Goal: Task Accomplishment & Management: Complete application form

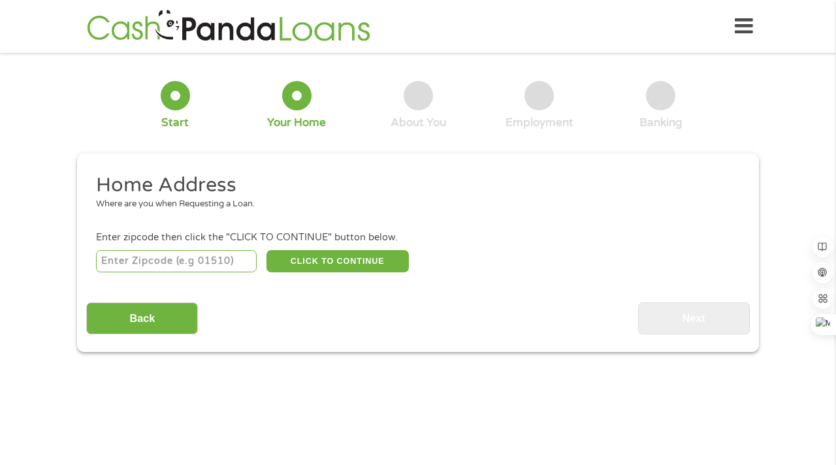
click at [224, 261] on input "number" at bounding box center [176, 261] width 161 height 22
type input "1"
type input "31707"
click at [356, 268] on button "CLICK TO CONTINUE" at bounding box center [338, 261] width 142 height 22
type input "31707"
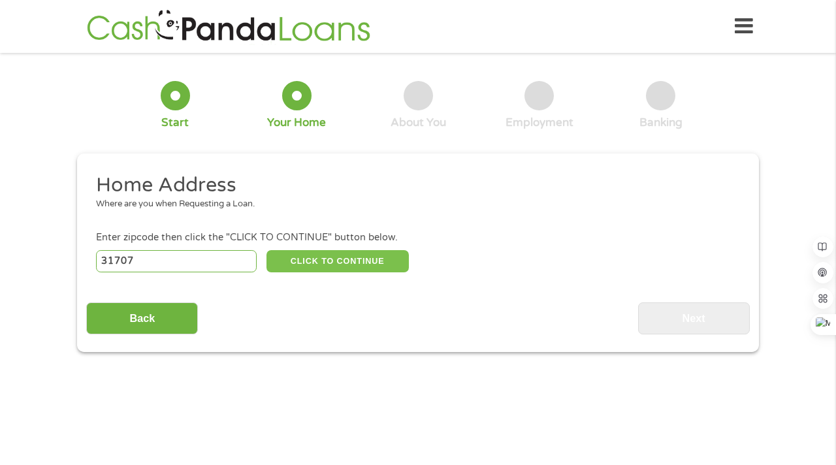
type input "[GEOGRAPHIC_DATA]"
select select "[US_STATE]"
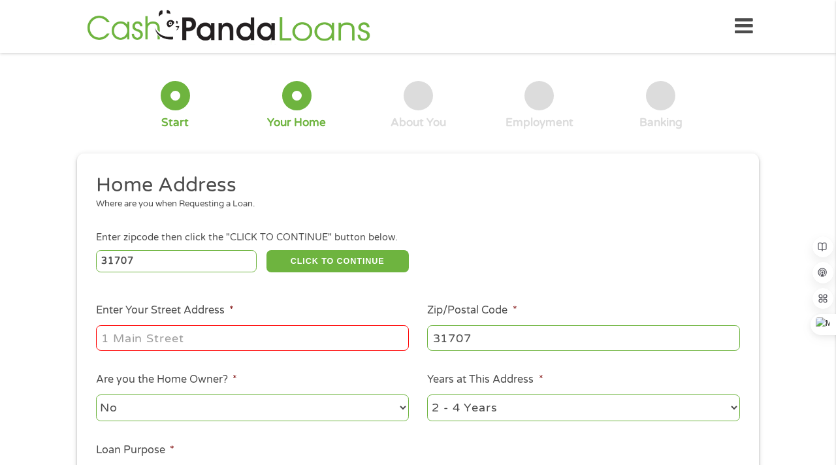
click at [302, 360] on ul "Home Address Where are you when Requesting a Loan. Enter zipcode then click the…" at bounding box center [417, 346] width 663 height 349
click at [302, 344] on input "Enter Your Street Address *" at bounding box center [252, 337] width 313 height 25
type input "[STREET_ADDRESS]"
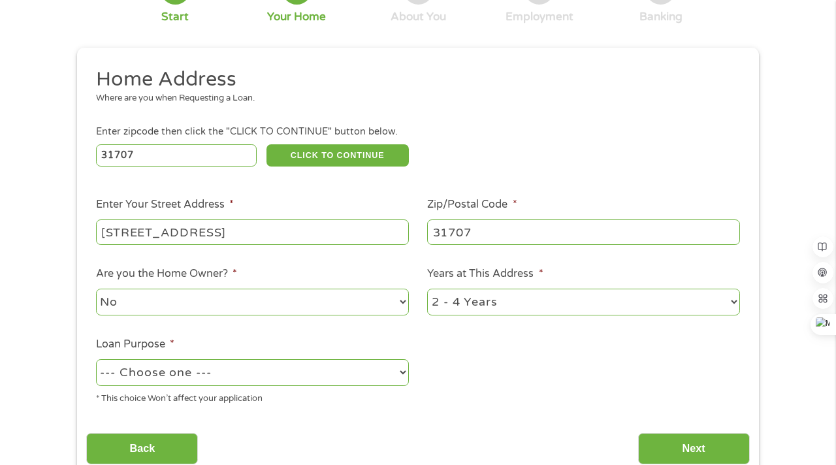
scroll to position [138, 0]
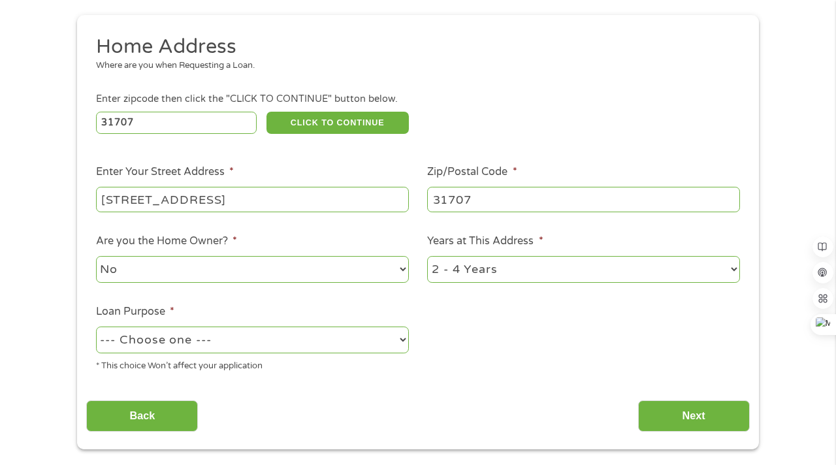
click at [349, 345] on select "--- Choose one --- Pay Bills Debt Consolidation Home Improvement Major Purchase…" at bounding box center [252, 340] width 313 height 27
select select "paybills"
click at [96, 327] on select "--- Choose one --- Pay Bills Debt Consolidation Home Improvement Major Purchase…" at bounding box center [252, 340] width 313 height 27
click at [641, 283] on select "1 Year or less 1 - 2 Years 2 - 4 Years Over 4 Years" at bounding box center [583, 269] width 313 height 27
select select "60months"
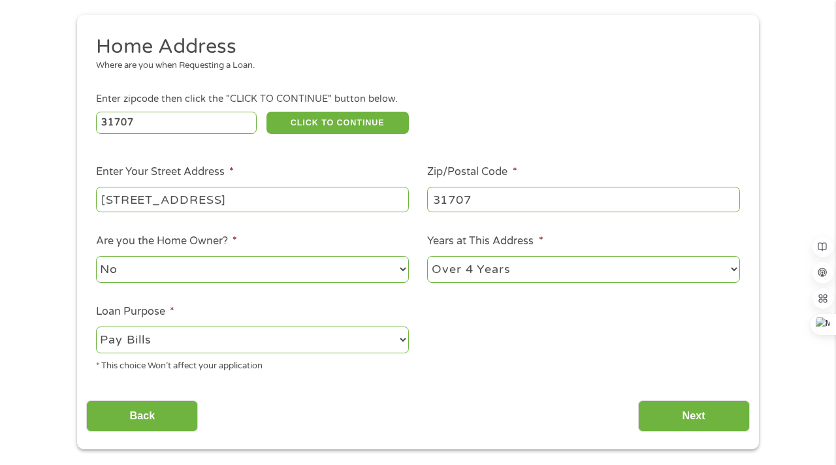
click at [427, 257] on select "1 Year or less 1 - 2 Years 2 - 4 Years Over 4 Years" at bounding box center [583, 269] width 313 height 27
click at [677, 413] on input "Next" at bounding box center [694, 416] width 112 height 32
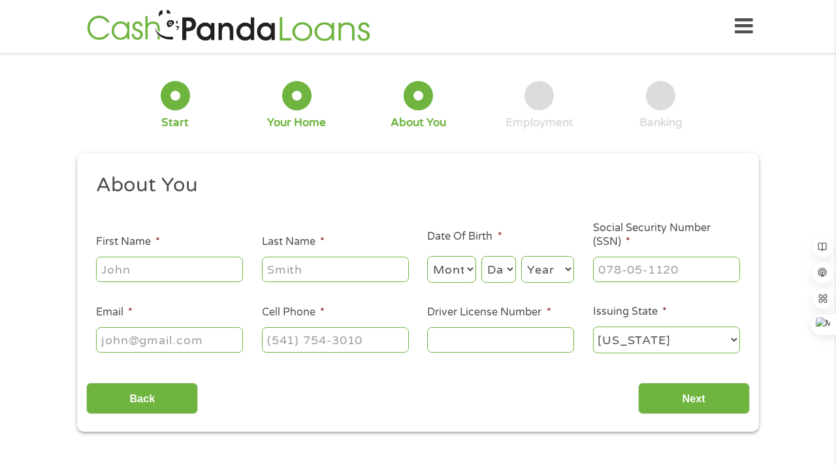
scroll to position [5, 5]
click at [204, 272] on input "First Name *" at bounding box center [169, 269] width 147 height 25
type input "Sqye"
type input "[PERSON_NAME]"
type input "[EMAIL_ADDRESS][PERSON_NAME][DOMAIN_NAME]"
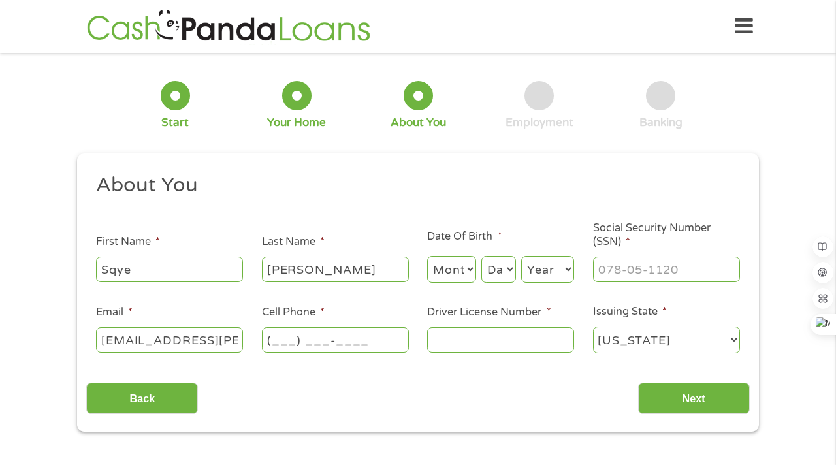
click at [316, 346] on input "(___) ___-____" at bounding box center [335, 339] width 147 height 25
type input "[PHONE_NUMBER]"
click at [624, 284] on div at bounding box center [666, 270] width 147 height 30
click at [624, 275] on input "___-__-____" at bounding box center [666, 269] width 147 height 25
type input "668-30-8046"
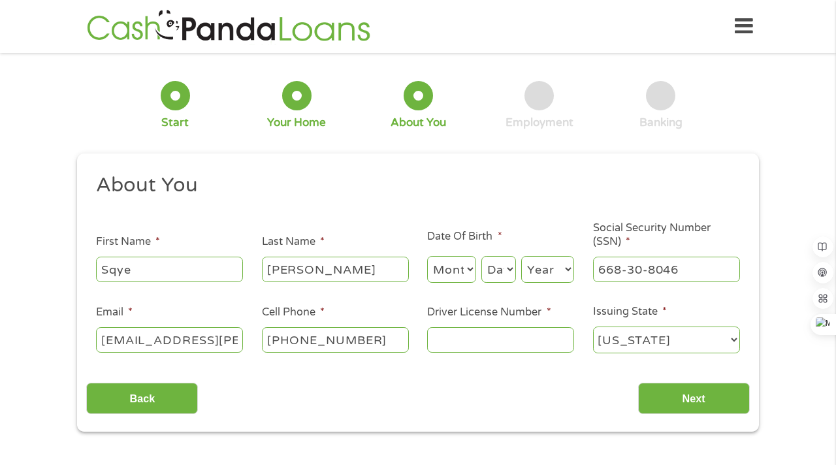
click at [492, 340] on input "Driver License Number *" at bounding box center [500, 339] width 147 height 25
type input "070134614"
click at [458, 268] on select "Month 1 2 3 4 5 6 7 8 9 10 11 12" at bounding box center [451, 269] width 49 height 27
click at [427, 257] on select "Month 1 2 3 4 5 6 7 8 9 10 11 12" at bounding box center [451, 269] width 49 height 27
click at [495, 278] on select "Day 1 2 3 4 5 6 7 8 9 10 11 12 13 14 15 16 17 18 19 20 21 22 23 24 25 26 27 28 …" at bounding box center [498, 269] width 35 height 27
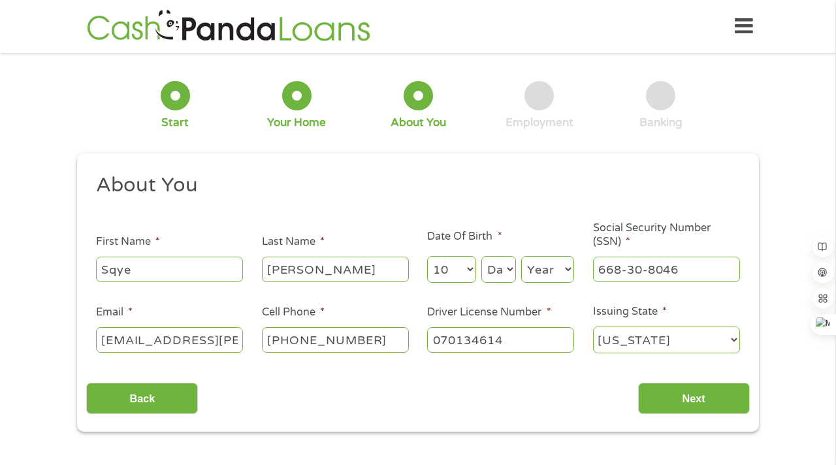
click at [452, 279] on select "Month 1 2 3 4 5 6 7 8 9 10 11 12" at bounding box center [451, 269] width 49 height 27
select select "3"
click at [427, 257] on select "Month 1 2 3 4 5 6 7 8 9 10 11 12" at bounding box center [451, 269] width 49 height 27
click at [506, 268] on select "Day 1 2 3 4 5 6 7 8 9 10 11 12 13 14 15 16 17 18 19 20 21 22 23 24 25 26 27 28 …" at bounding box center [498, 269] width 35 height 27
select select "10"
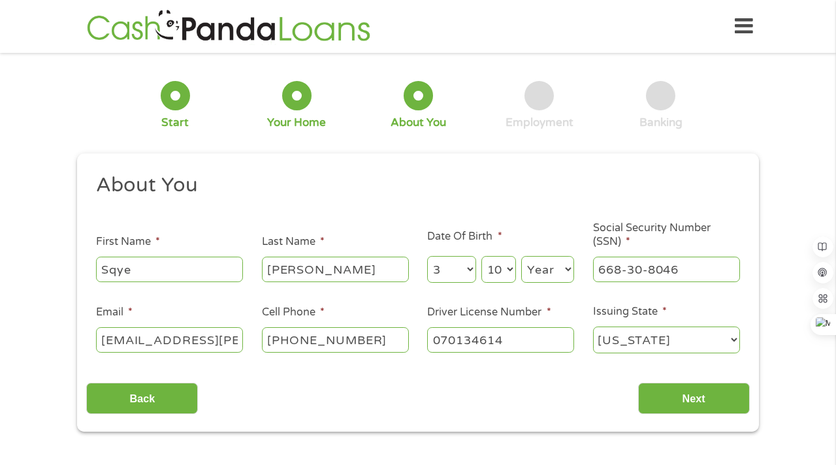
click at [481, 257] on select "Day 1 2 3 4 5 6 7 8 9 10 11 12 13 14 15 16 17 18 19 20 21 22 23 24 25 26 27 28 …" at bounding box center [498, 269] width 35 height 27
click at [526, 282] on select "Year [DATE] 2006 2005 2004 2003 2002 2001 2000 1999 1998 1997 1996 1995 1994 19…" at bounding box center [547, 269] width 53 height 27
select select "2006"
click at [521, 257] on select "Year [DATE] 2006 2005 2004 2003 2002 2001 2000 1999 1998 1997 1996 1995 1994 19…" at bounding box center [547, 269] width 53 height 27
click at [660, 406] on input "Next" at bounding box center [694, 399] width 112 height 32
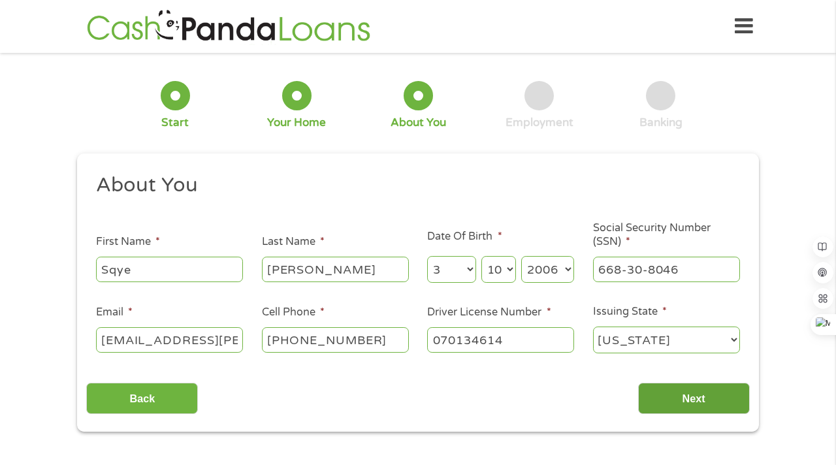
click at [699, 396] on input "Next" at bounding box center [694, 399] width 112 height 32
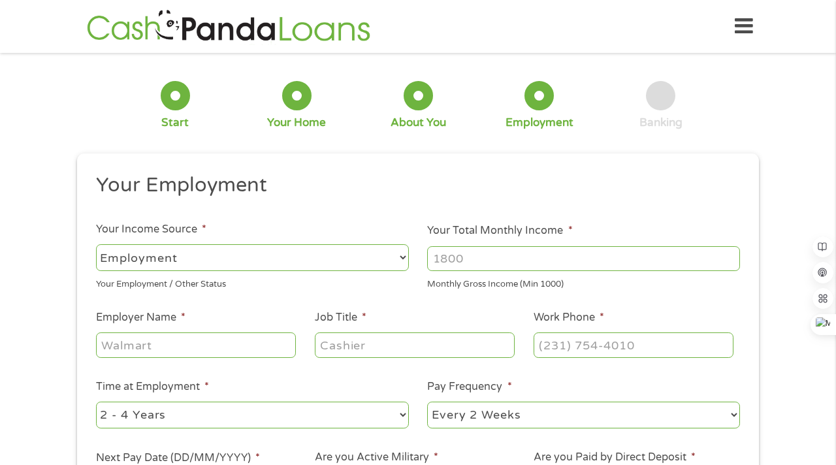
scroll to position [50, 0]
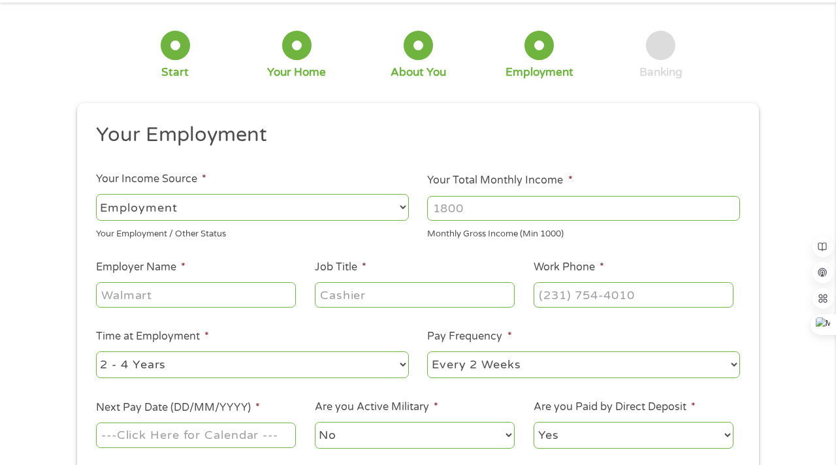
click at [450, 209] on input "Your Total Monthly Income *" at bounding box center [583, 208] width 313 height 25
type input "1000"
click at [223, 304] on input "Employer Name *" at bounding box center [196, 294] width 200 height 25
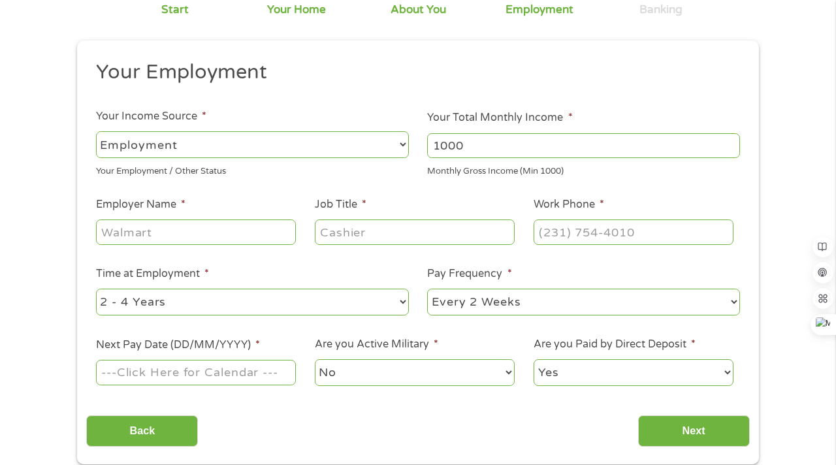
scroll to position [114, 0]
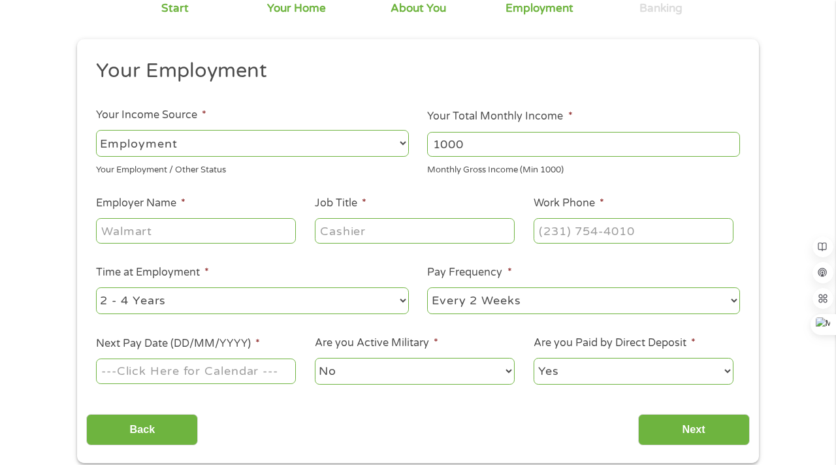
click at [380, 312] on select "--- Choose one --- 1 Year or less 1 - 2 Years 2 - 4 Years Over 4 Years" at bounding box center [252, 300] width 313 height 27
select select "12months"
click at [96, 287] on select "--- Choose one --- 1 Year or less 1 - 2 Years 2 - 4 Years Over 4 Years" at bounding box center [252, 300] width 313 height 27
click at [475, 280] on li "Pay Frequency * --- Choose one --- Every 2 Weeks Every Week Monthly Semi-Monthly" at bounding box center [584, 291] width 332 height 52
click at [469, 295] on select "--- Choose one --- Every 2 Weeks Every Week Monthly Semi-Monthly" at bounding box center [583, 300] width 313 height 27
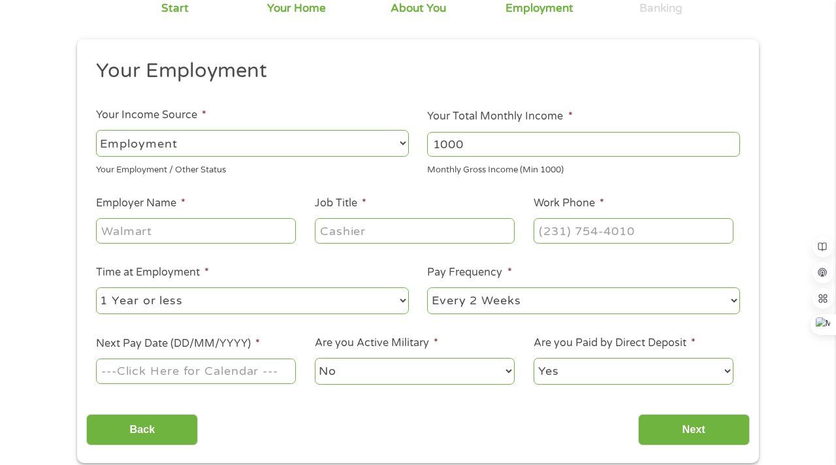
select select "semimonthly"
click at [427, 287] on select "--- Choose one --- Every 2 Weeks Every Week Monthly Semi-Monthly" at bounding box center [583, 300] width 313 height 27
click at [243, 150] on select "--- Choose one --- Employment [DEMOGRAPHIC_DATA] Benefits" at bounding box center [252, 143] width 313 height 27
select select "benefits"
click at [96, 130] on select "--- Choose one --- Employment [DEMOGRAPHIC_DATA] Benefits" at bounding box center [252, 143] width 313 height 27
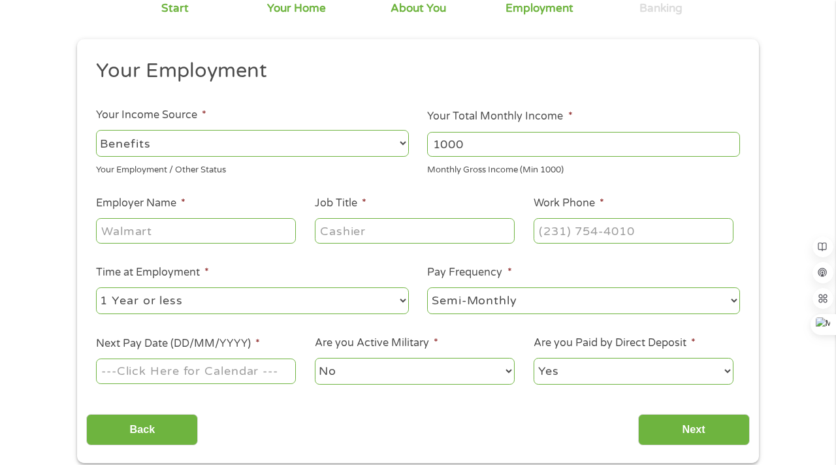
type input "Other"
type input "[PHONE_NUMBER]"
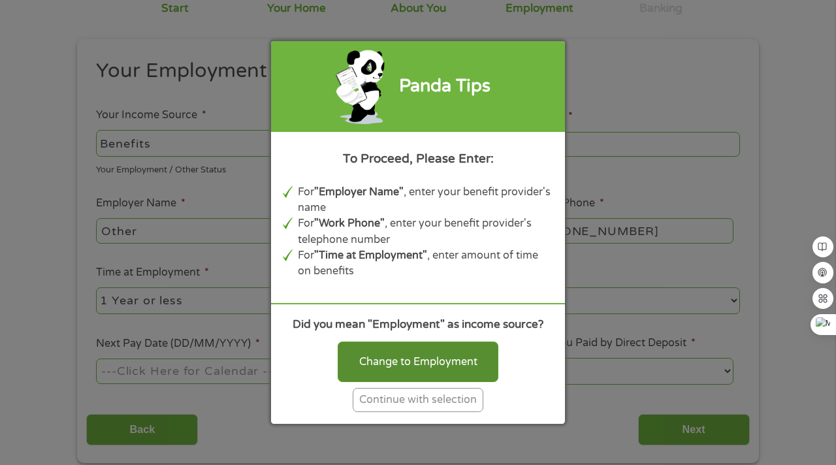
click at [419, 368] on div "Change to Employment" at bounding box center [418, 362] width 161 height 40
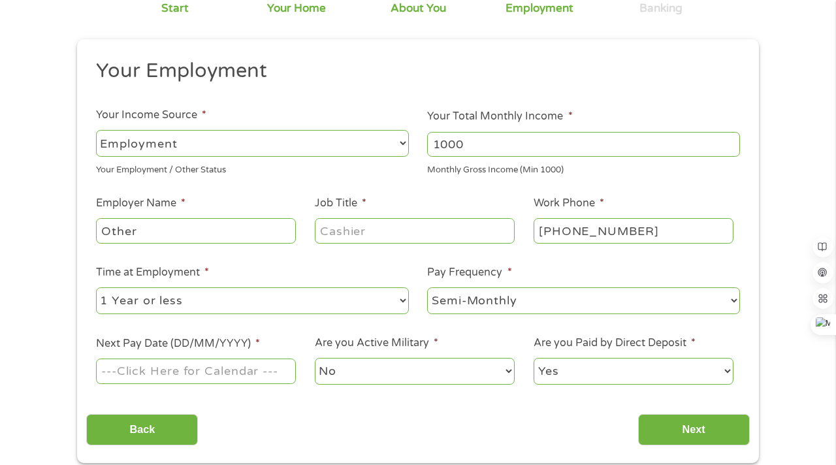
click at [312, 157] on div "--- Choose one --- Employment [DEMOGRAPHIC_DATA] Benefits" at bounding box center [252, 143] width 313 height 31
click at [327, 150] on select "--- Choose one --- Employment [DEMOGRAPHIC_DATA] Benefits" at bounding box center [252, 143] width 313 height 27
select select "selfEmployed"
click at [96, 130] on select "--- Choose one --- Employment [DEMOGRAPHIC_DATA] Benefits" at bounding box center [252, 143] width 313 height 27
click at [250, 277] on li "Time at Employment * --- Choose one --- 1 Year or less 1 - 2 Years 2 - 4 Years …" at bounding box center [252, 291] width 332 height 52
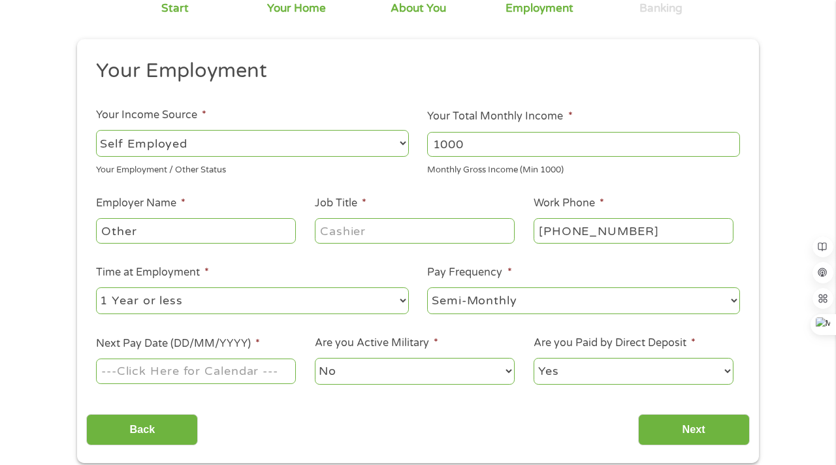
click at [253, 235] on input "Other" at bounding box center [196, 230] width 200 height 25
click at [343, 251] on ul "Your Employment Your Income Source * --- Choose one --- Employment [DEMOGRAPHIC…" at bounding box center [417, 227] width 663 height 338
click at [366, 229] on input "Job Title *" at bounding box center [415, 230] width 200 height 25
type input "I"
type input "Dasher"
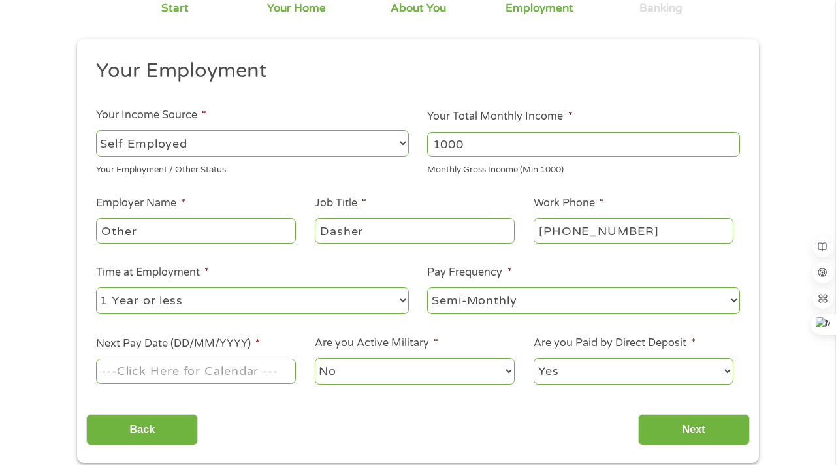
click at [403, 276] on li "Time at Employment * --- Choose one --- 1 Year or less 1 - 2 Years 2 - 4 Years …" at bounding box center [252, 291] width 332 height 52
click at [454, 313] on select "--- Choose one --- Every 2 Weeks Every Week Monthly Semi-Monthly" at bounding box center [583, 300] width 313 height 27
select select "monthly"
click at [427, 287] on select "--- Choose one --- Every 2 Weeks Every Week Monthly Semi-Monthly" at bounding box center [583, 300] width 313 height 27
click at [422, 338] on label "Are you Active Military *" at bounding box center [376, 343] width 123 height 14
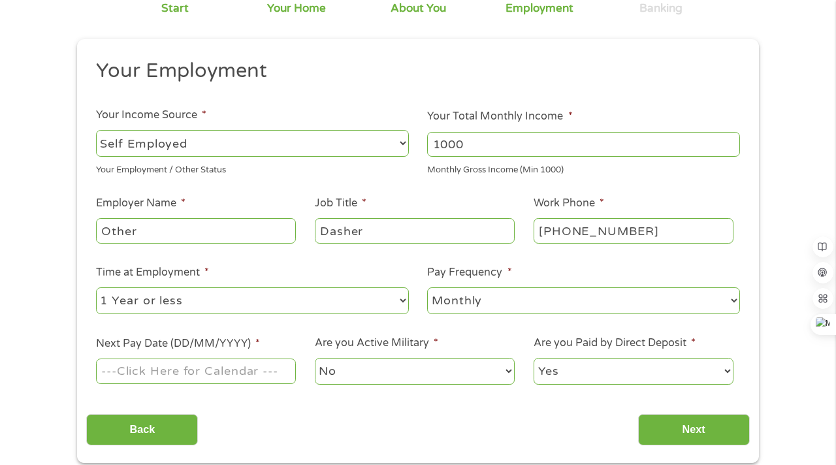
click at [422, 358] on select "No Yes" at bounding box center [415, 371] width 200 height 27
click at [257, 383] on input "Next Pay Date (DD/MM/YYYY) *" at bounding box center [196, 371] width 200 height 25
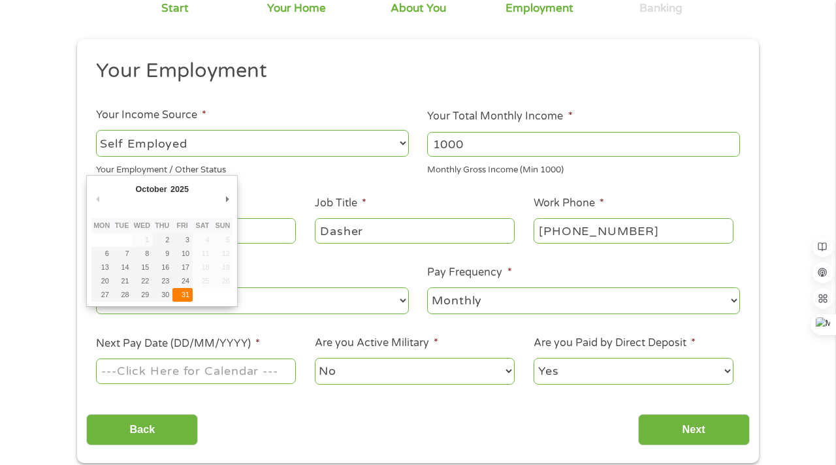
type input "[DATE]"
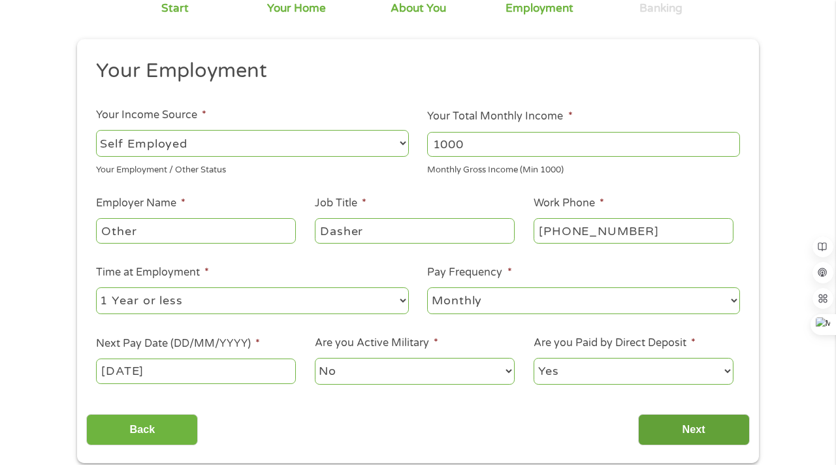
click at [668, 429] on input "Next" at bounding box center [694, 430] width 112 height 32
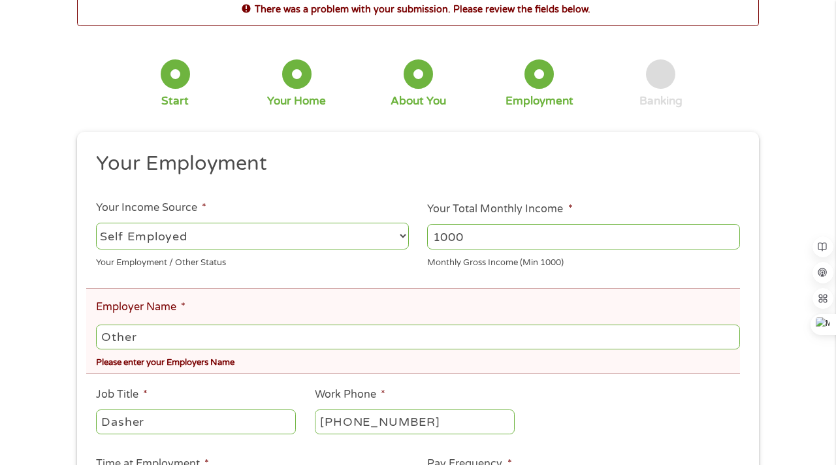
scroll to position [99, 0]
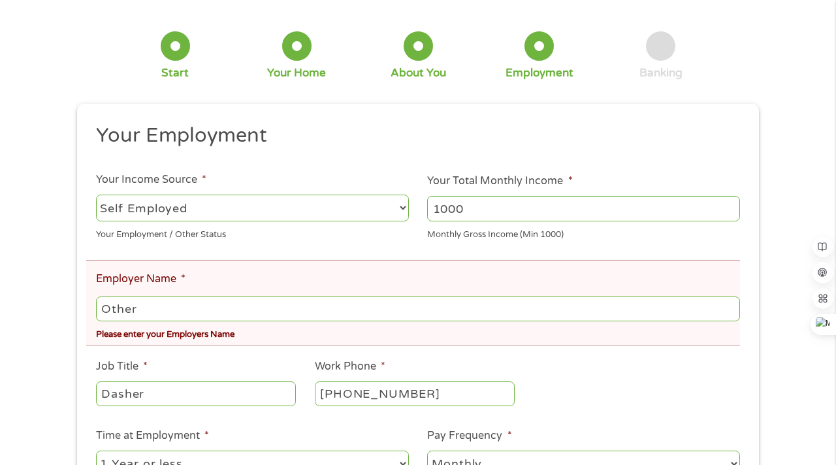
click at [495, 319] on input "Other" at bounding box center [418, 309] width 644 height 25
drag, startPoint x: 495, startPoint y: 319, endPoint x: 214, endPoint y: 319, distance: 280.9
click at [214, 320] on input "Other" at bounding box center [418, 309] width 644 height 25
type input "O"
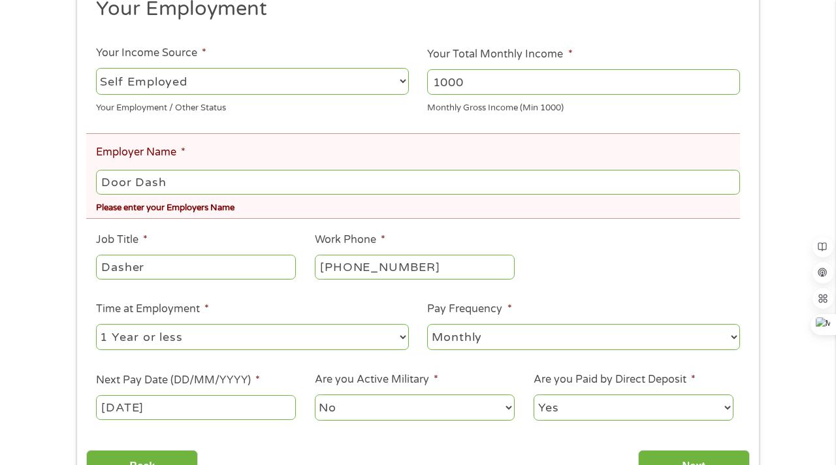
scroll to position [270, 0]
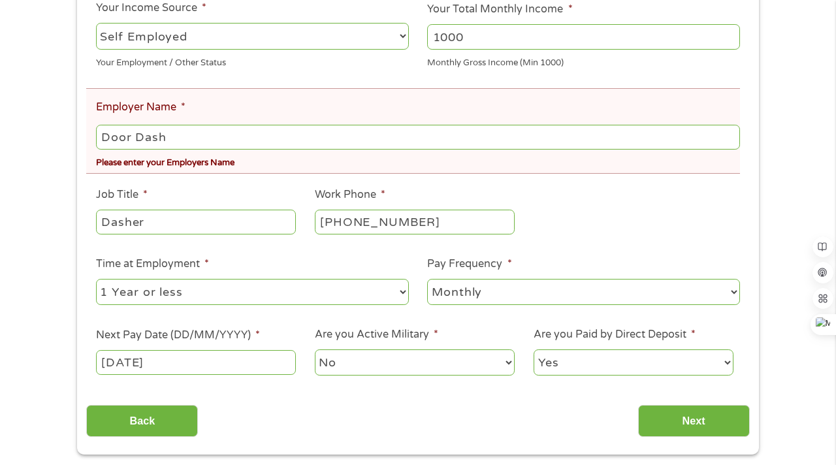
type input "Door Dash"
click at [592, 203] on ul "Your Employment Your Income Source * --- Choose one --- Employment [DEMOGRAPHIC…" at bounding box center [417, 169] width 663 height 437
click at [677, 424] on input "Next" at bounding box center [694, 421] width 112 height 32
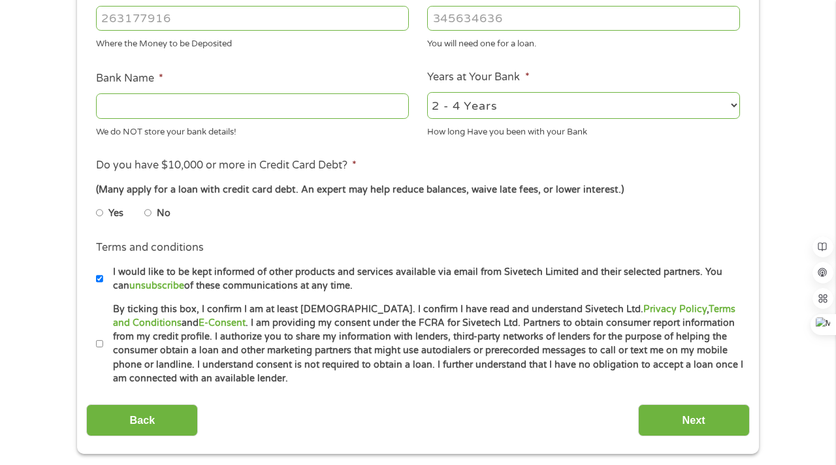
scroll to position [429, 0]
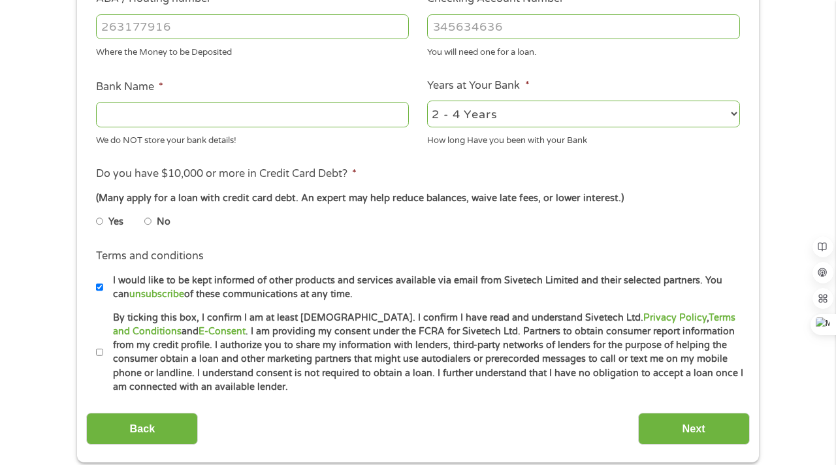
click at [148, 223] on input "No" at bounding box center [148, 221] width 8 height 21
radio input "true"
click at [102, 350] on input "By ticking this box, I confirm I am at least [DEMOGRAPHIC_DATA]. I confirm I ha…" at bounding box center [100, 352] width 8 height 21
checkbox input "true"
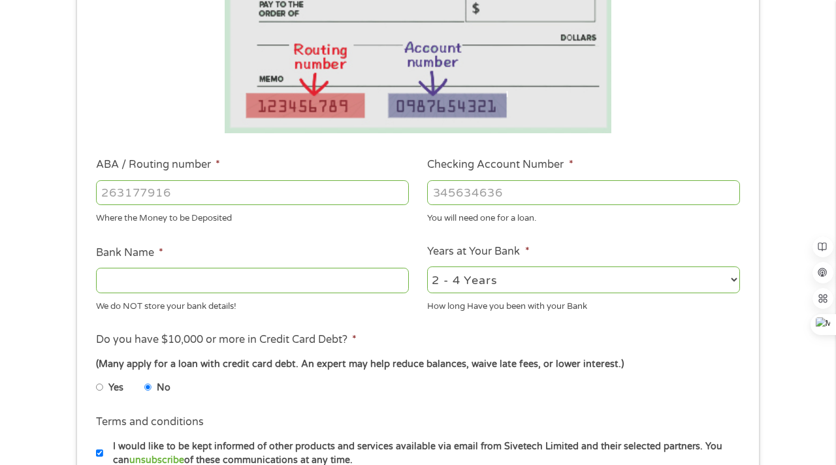
scroll to position [261, 0]
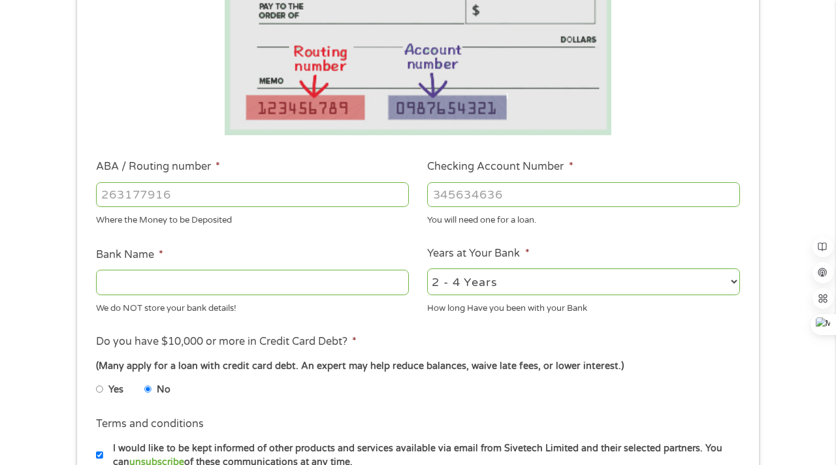
click at [172, 286] on input "Bank Name *" at bounding box center [252, 282] width 313 height 25
click at [189, 187] on input "ABA / Routing number *" at bounding box center [252, 194] width 313 height 25
click at [139, 194] on input "25607974" at bounding box center [252, 194] width 313 height 25
type input "256074974"
type input "NAVY FEDERAL CREDIT UNION"
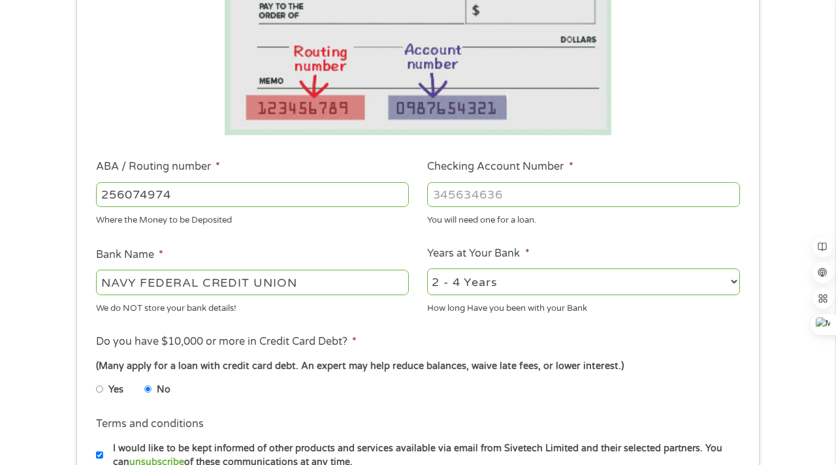
type input "256074974"
click at [464, 207] on div at bounding box center [583, 195] width 313 height 30
type input "7184500366"
click at [641, 238] on ul "Bank Information Where do you want the funds deposited? ABA / Routing number * …" at bounding box center [417, 237] width 663 height 651
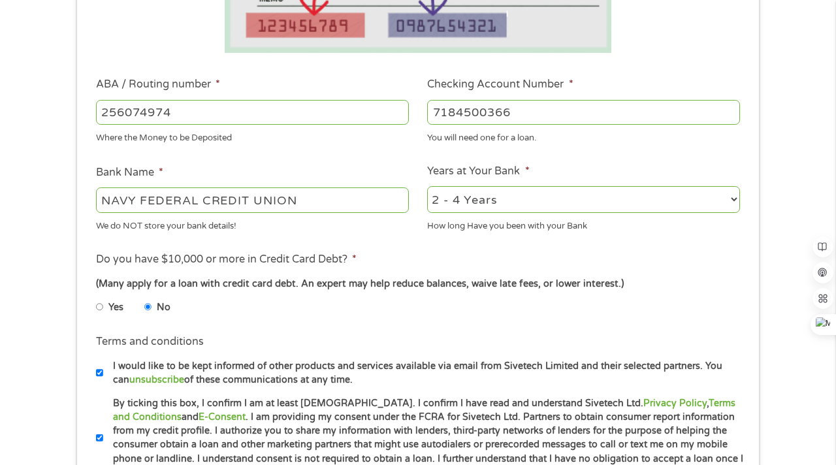
scroll to position [605, 0]
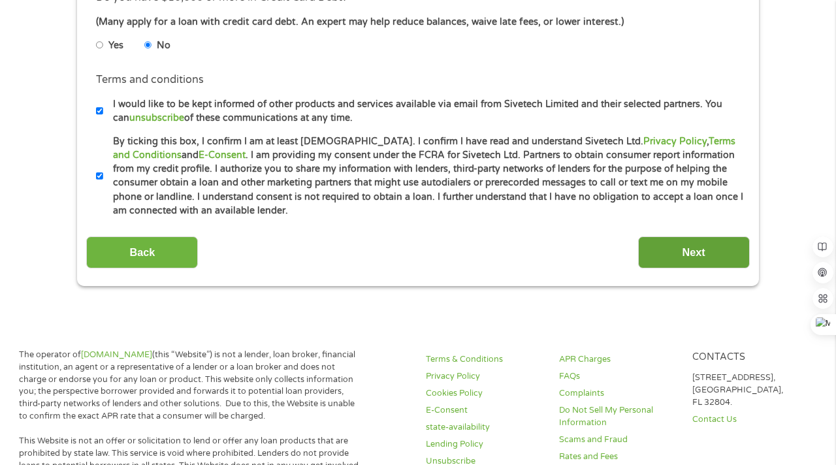
click at [708, 247] on input "Next" at bounding box center [694, 252] width 112 height 32
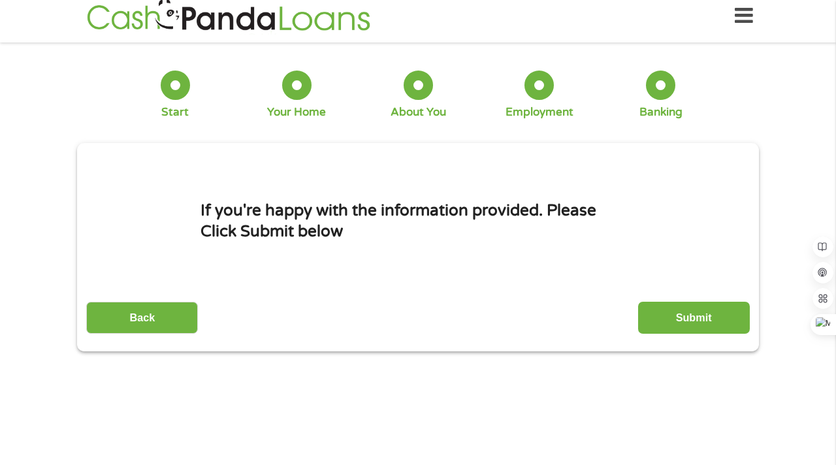
scroll to position [0, 0]
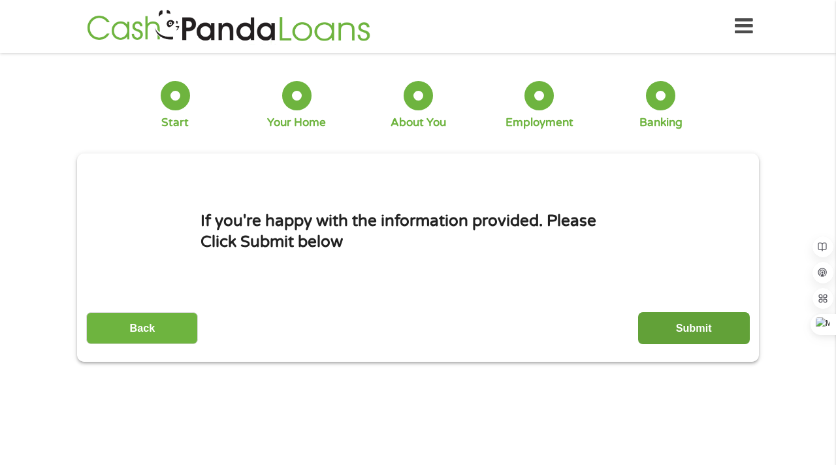
click at [722, 337] on input "Submit" at bounding box center [694, 328] width 112 height 32
